Goal: Information Seeking & Learning: Find specific fact

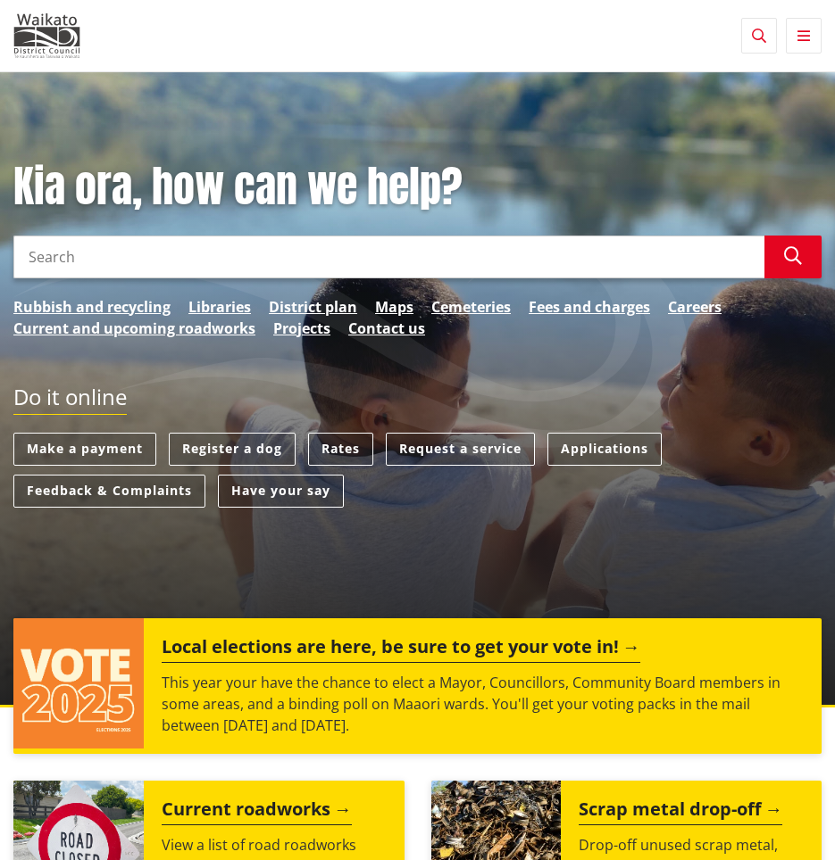
click at [69, 253] on input "Search" at bounding box center [388, 257] width 751 height 43
type input "birchwood lane"
click at [801, 260] on icon "button" at bounding box center [793, 256] width 18 height 18
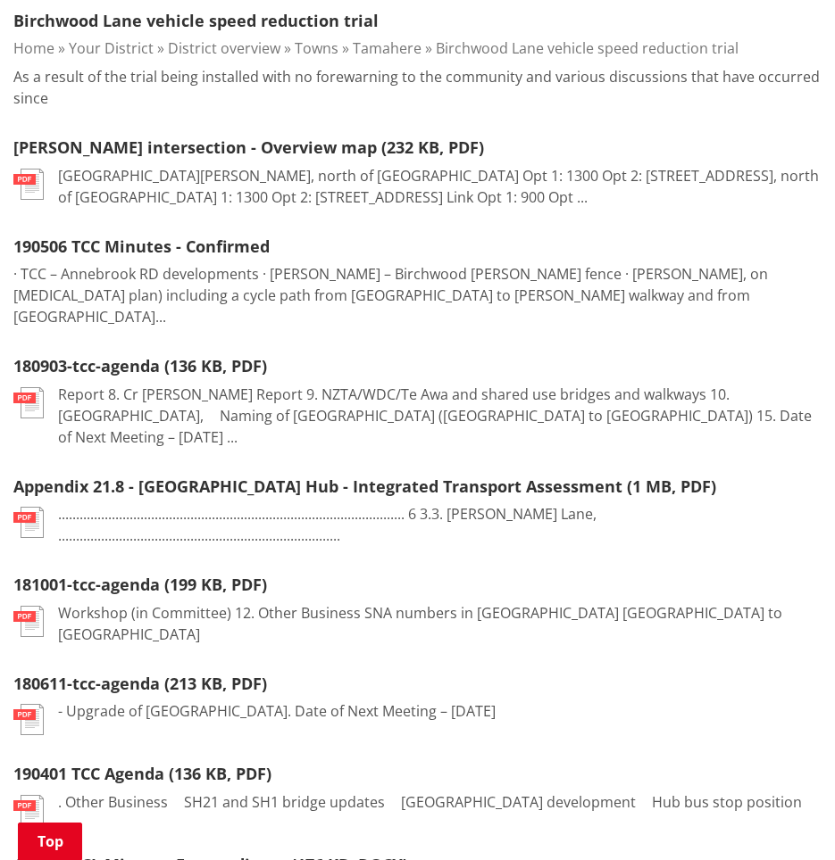
scroll to position [446, 0]
